Goal: Transaction & Acquisition: Subscribe to service/newsletter

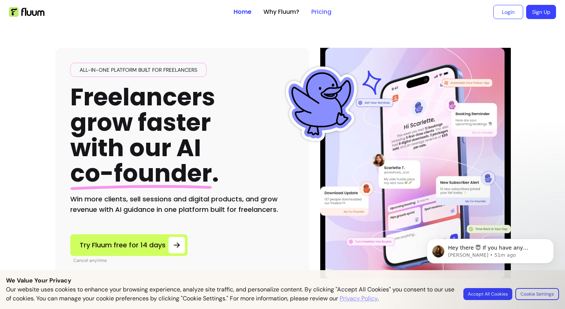
click at [327, 12] on link "Pricing" at bounding box center [322, 11] width 20 height 9
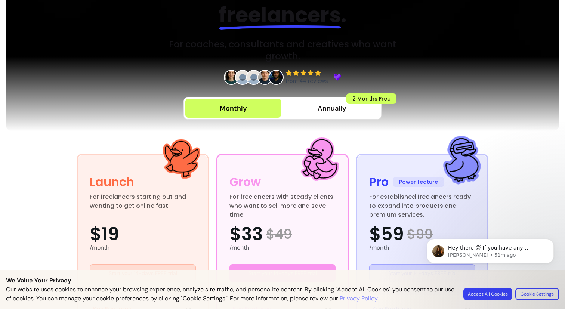
scroll to position [90, 0]
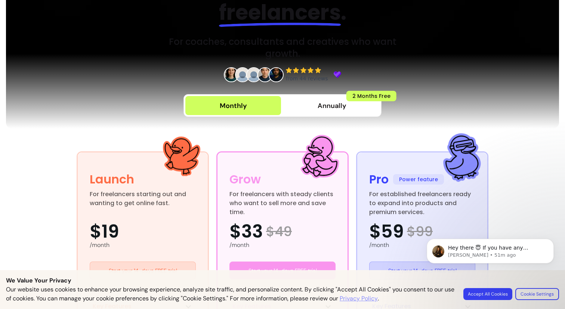
click at [265, 74] on img at bounding box center [265, 74] width 15 height 15
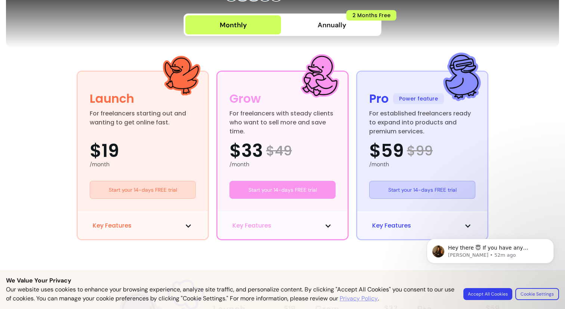
scroll to position [172, 0]
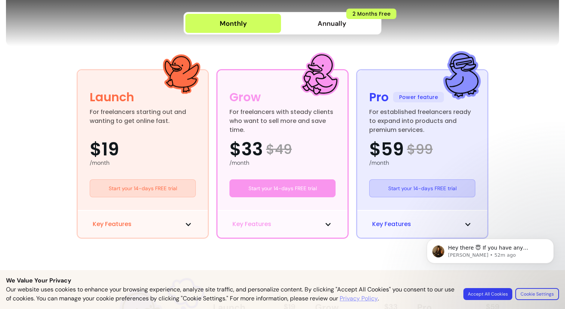
click at [188, 225] on icon at bounding box center [188, 224] width 5 height 3
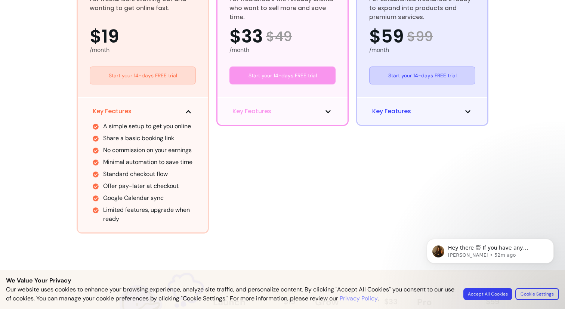
scroll to position [285, 0]
click at [331, 110] on icon at bounding box center [328, 111] width 6 height 6
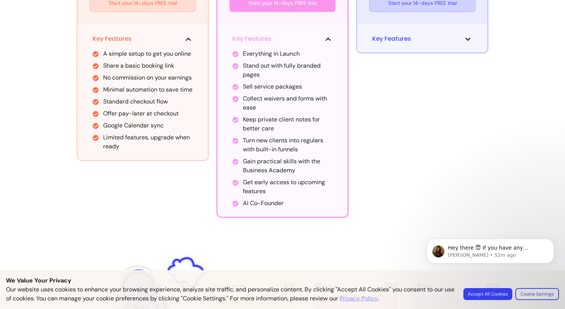
scroll to position [346, 0]
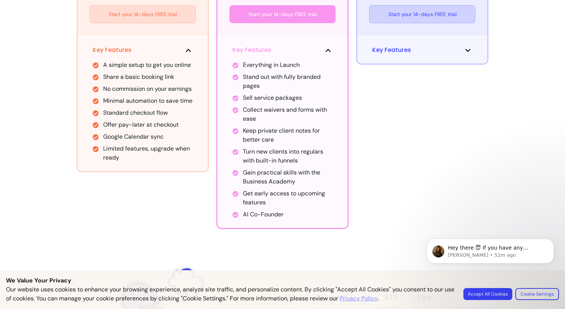
click at [467, 49] on icon at bounding box center [468, 50] width 6 height 6
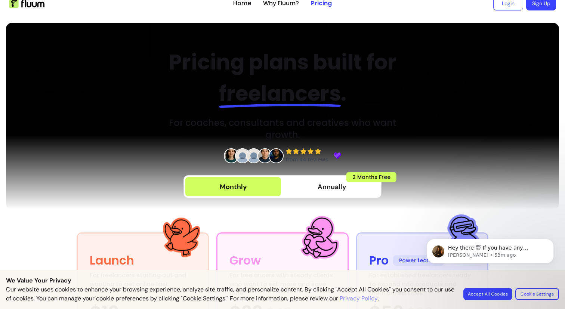
scroll to position [0, 0]
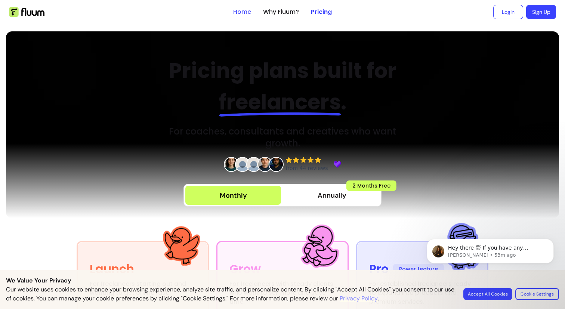
click at [243, 12] on link "Home" at bounding box center [242, 11] width 18 height 9
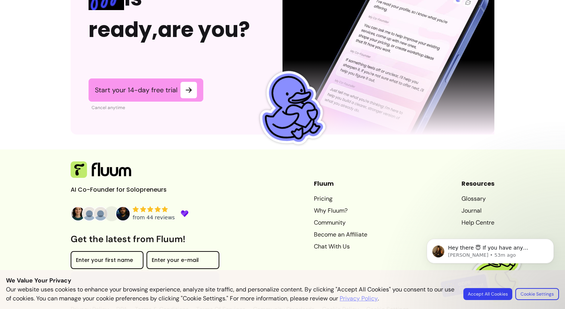
scroll to position [1893, 0]
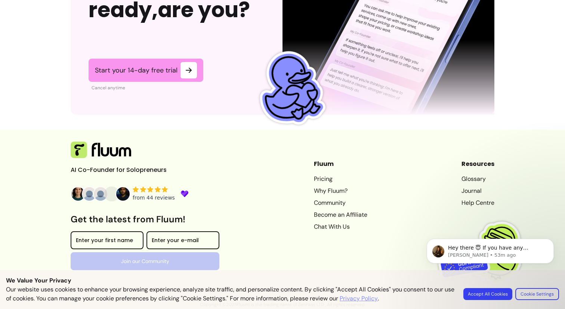
click at [481, 295] on body "Hey there 😇 If you have any question about what you can do with Fluum, I'm here…" at bounding box center [491, 264] width 144 height 76
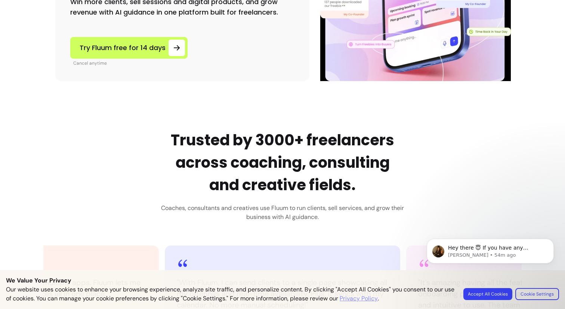
scroll to position [0, 0]
